Goal: Information Seeking & Learning: Learn about a topic

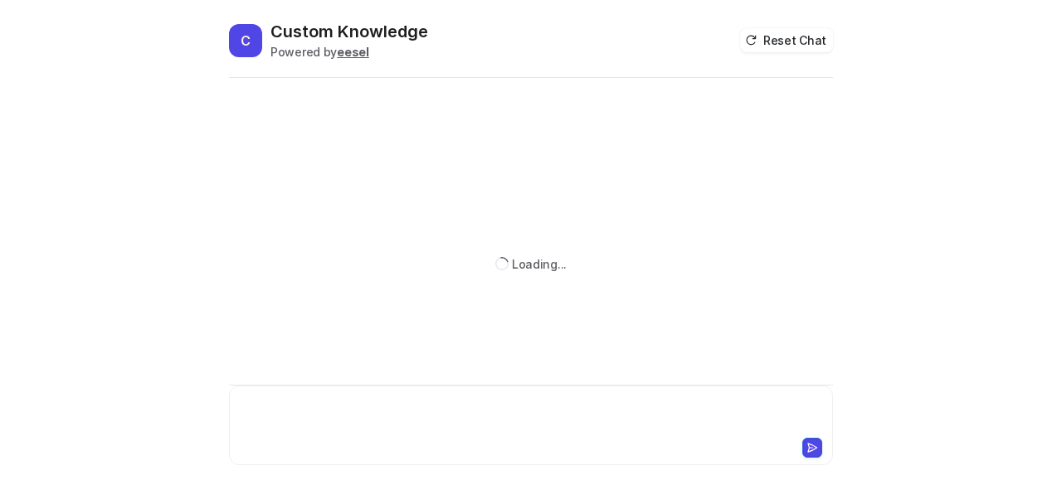
click at [347, 426] on div at bounding box center [531, 416] width 596 height 38
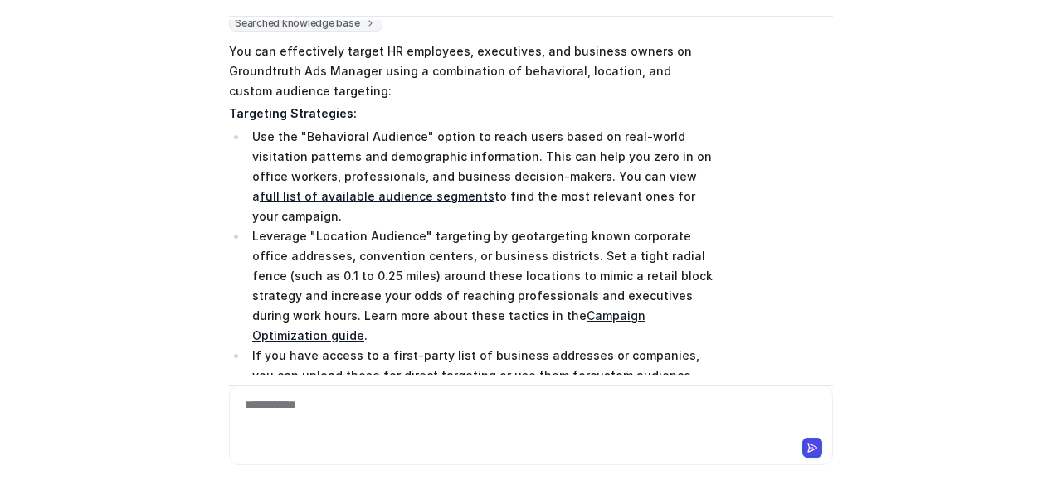
scroll to position [29, 0]
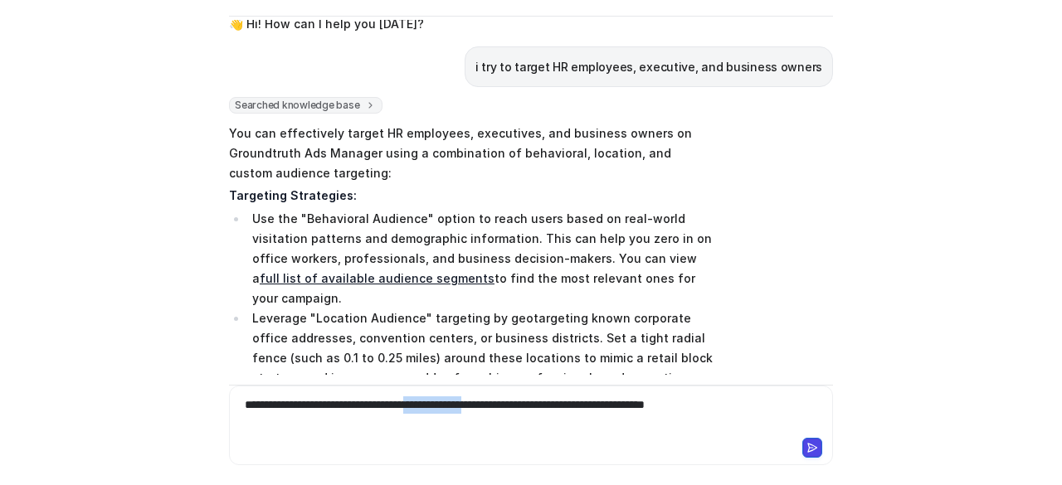
drag, startPoint x: 479, startPoint y: 404, endPoint x: 518, endPoint y: 406, distance: 39.0
click at [518, 406] on div "**********" at bounding box center [531, 416] width 597 height 38
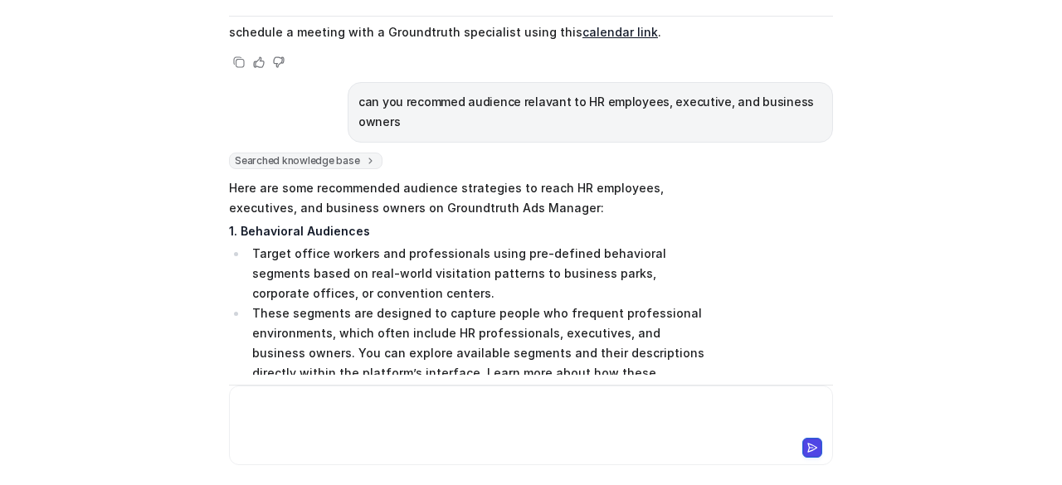
scroll to position [685, 0]
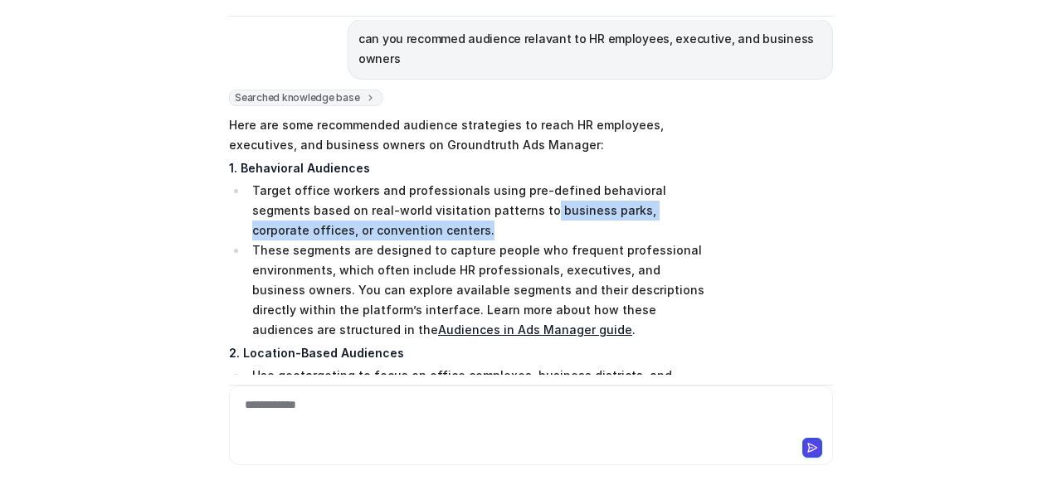
drag, startPoint x: 474, startPoint y: 147, endPoint x: 476, endPoint y: 162, distance: 15.1
click at [476, 181] on li "Target office workers and professionals using pre-defined behavioral segments b…" at bounding box center [480, 211] width 467 height 60
copy li "business parks, corporate offices, or convention centers."
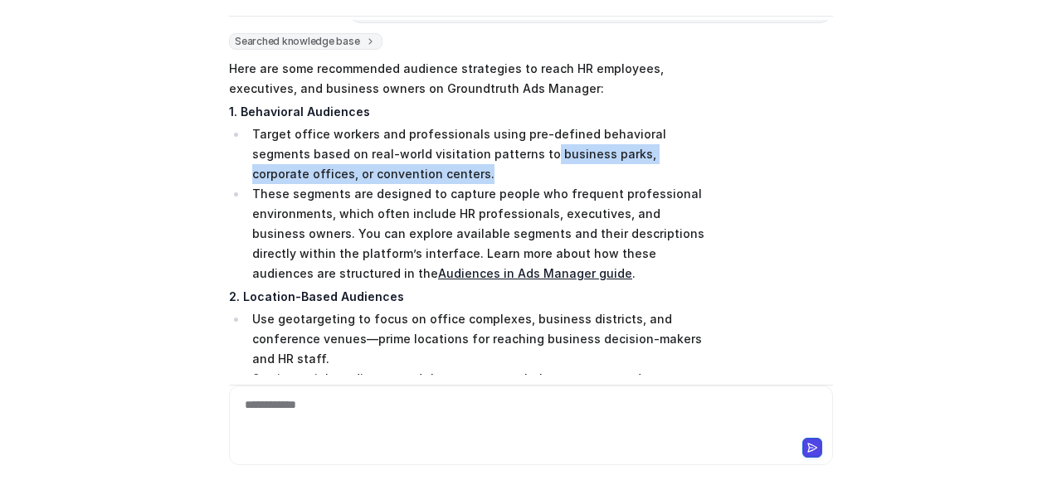
scroll to position [768, 0]
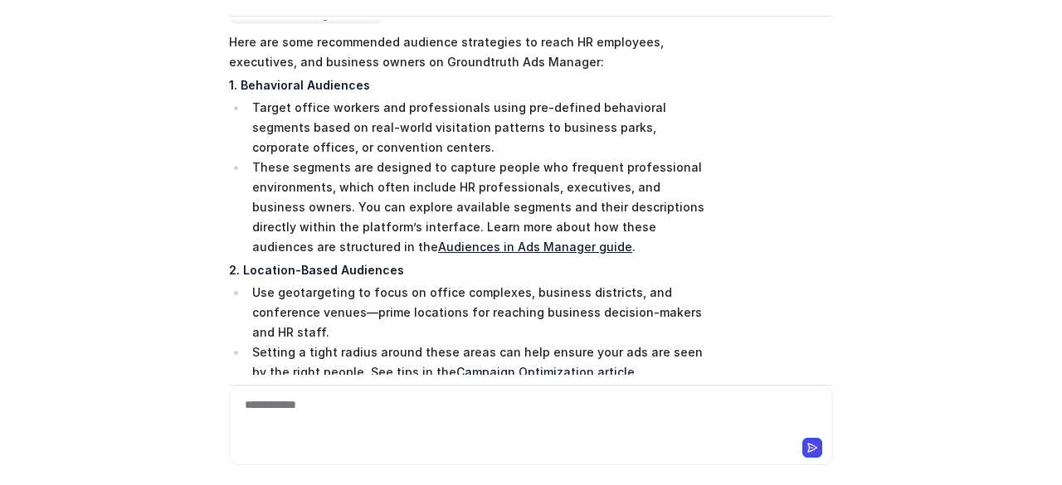
click at [467, 407] on div "**********" at bounding box center [531, 416] width 597 height 38
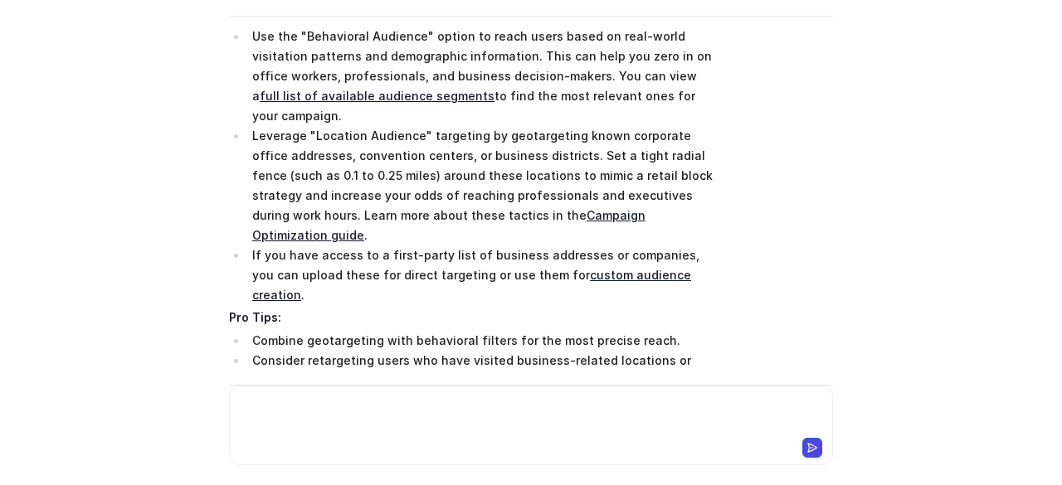
scroll to position [105, 0]
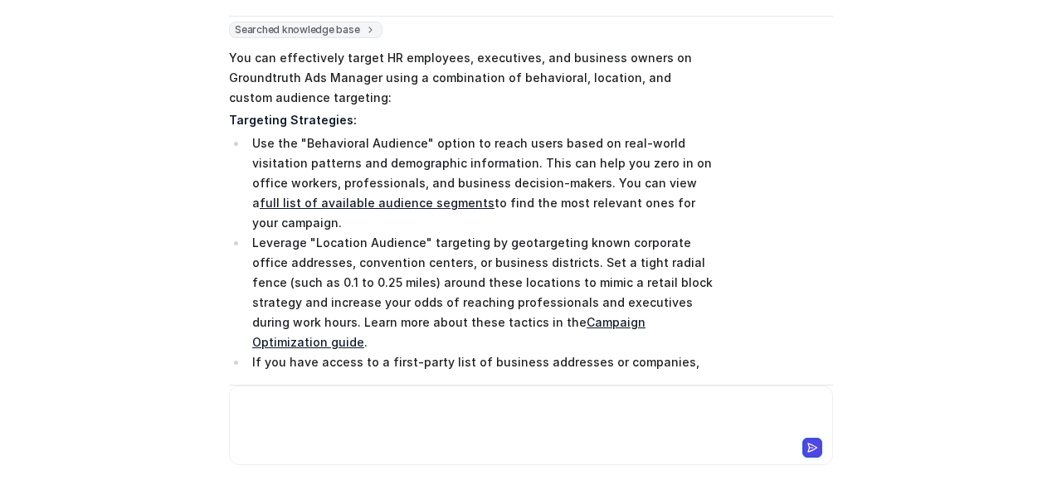
click at [494, 196] on link "full list of available audience segments" at bounding box center [377, 203] width 235 height 14
